Goal: Find specific page/section: Find specific page/section

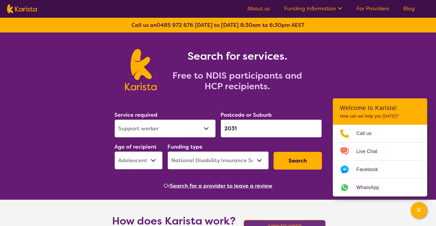
select select "Support worker"
select select "AS"
select select "NDIS"
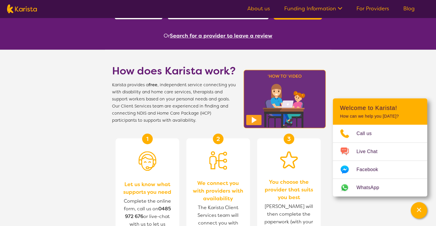
scroll to position [177, 0]
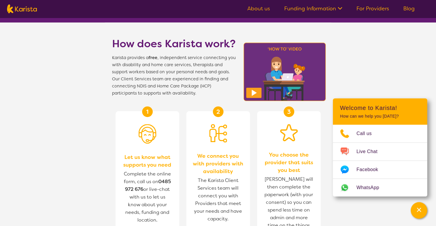
click at [147, 166] on span "Let us know what supports you need" at bounding box center [148, 160] width 52 height 15
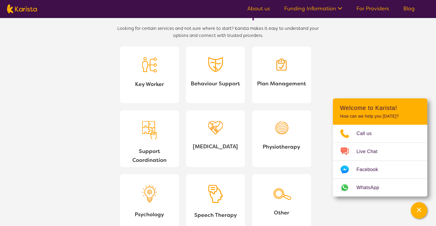
scroll to position [561, 0]
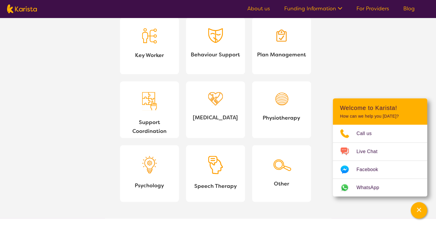
click at [285, 165] on img at bounding box center [281, 164] width 21 height 16
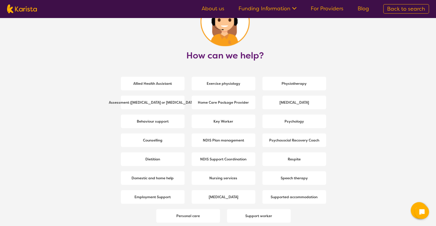
scroll to position [772, 0]
